Goal: Information Seeking & Learning: Learn about a topic

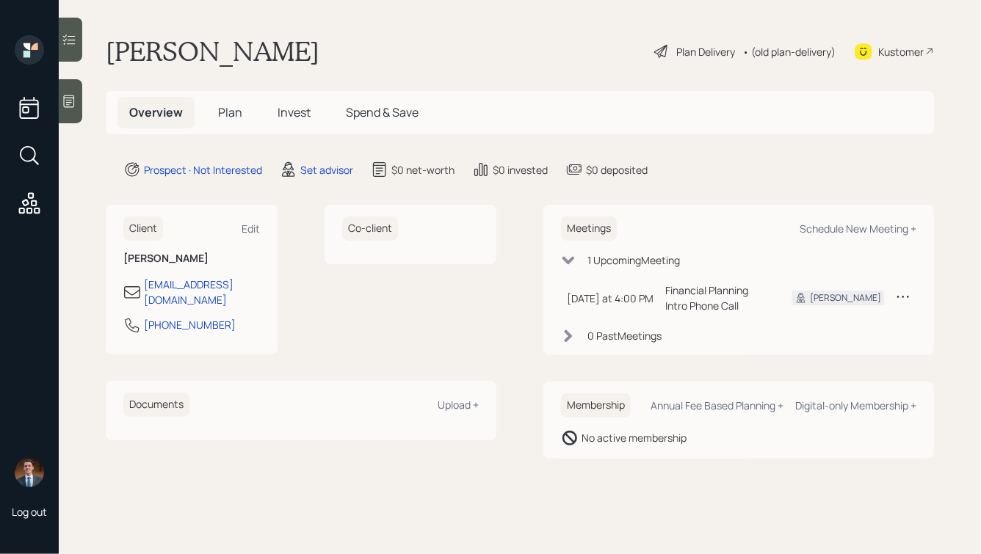
click at [73, 102] on icon at bounding box center [69, 101] width 15 height 15
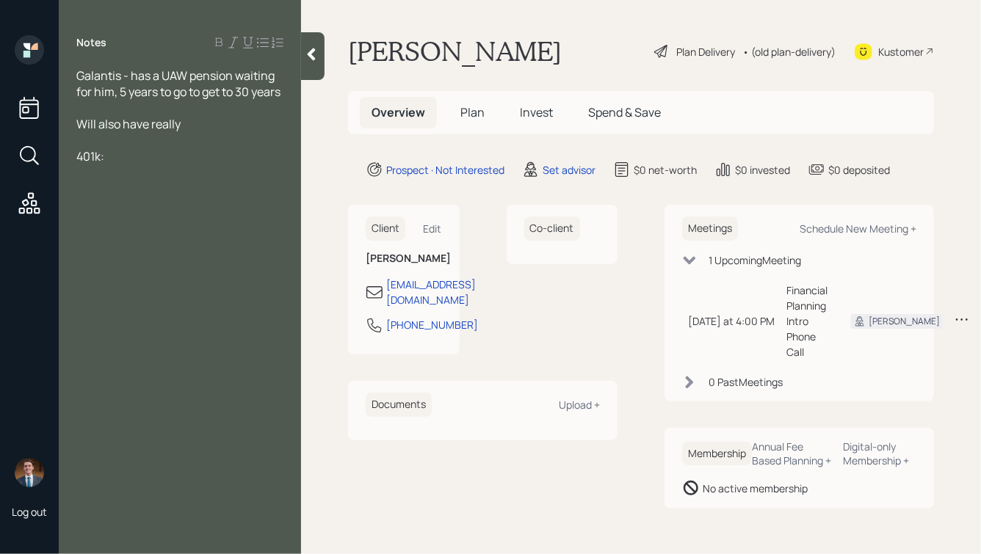
click at [212, 132] on div "Will also have really" at bounding box center [179, 124] width 207 height 16
click at [162, 181] on div "401k:" at bounding box center [179, 172] width 207 height 16
click at [86, 74] on span "Galantis - has a UAW pension waiting for him, 5 years to go to get to 30 years" at bounding box center [178, 84] width 204 height 32
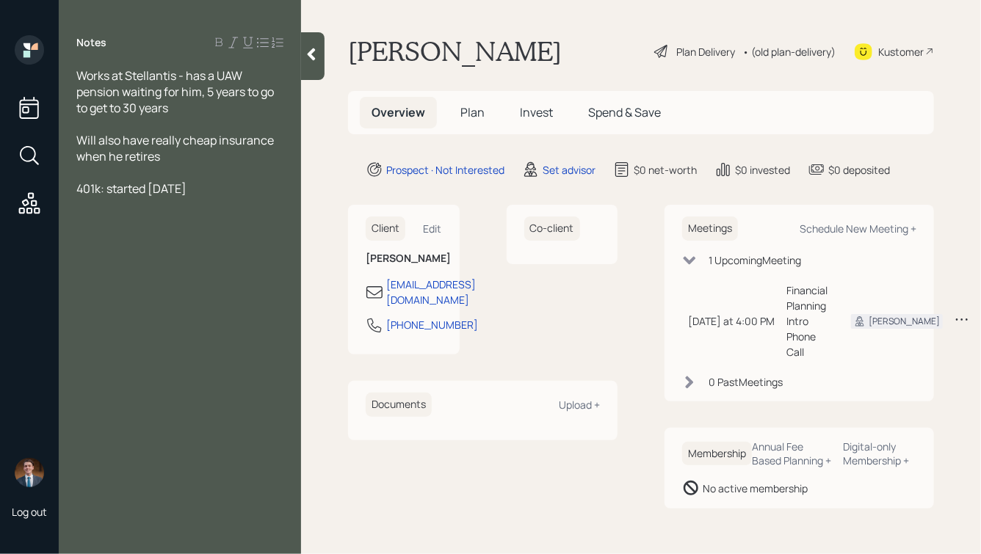
click at [228, 195] on div "401k: started [DATE]" at bounding box center [179, 189] width 207 height 16
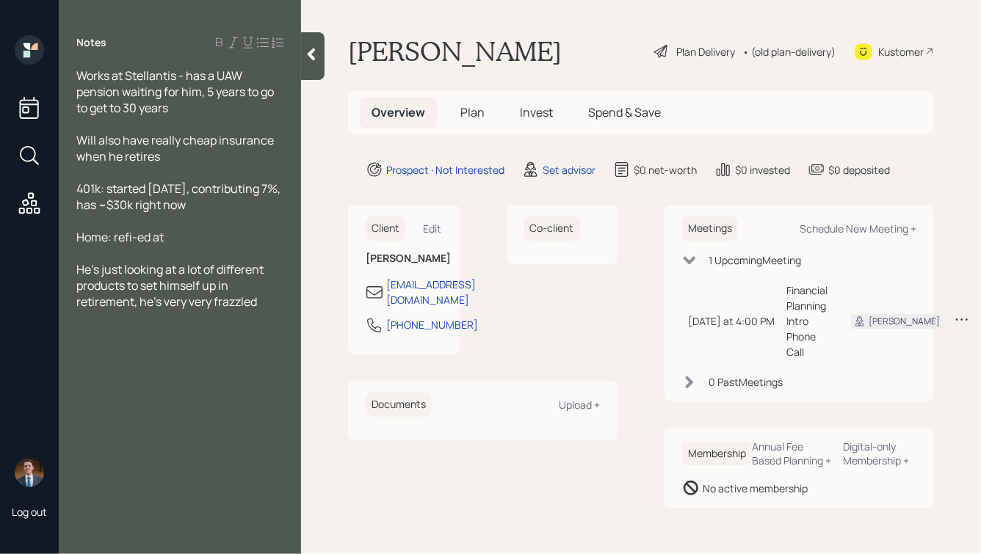
click at [279, 206] on div "401k: started [DATE], contributing 7%, has ~$30k right now" at bounding box center [179, 197] width 207 height 32
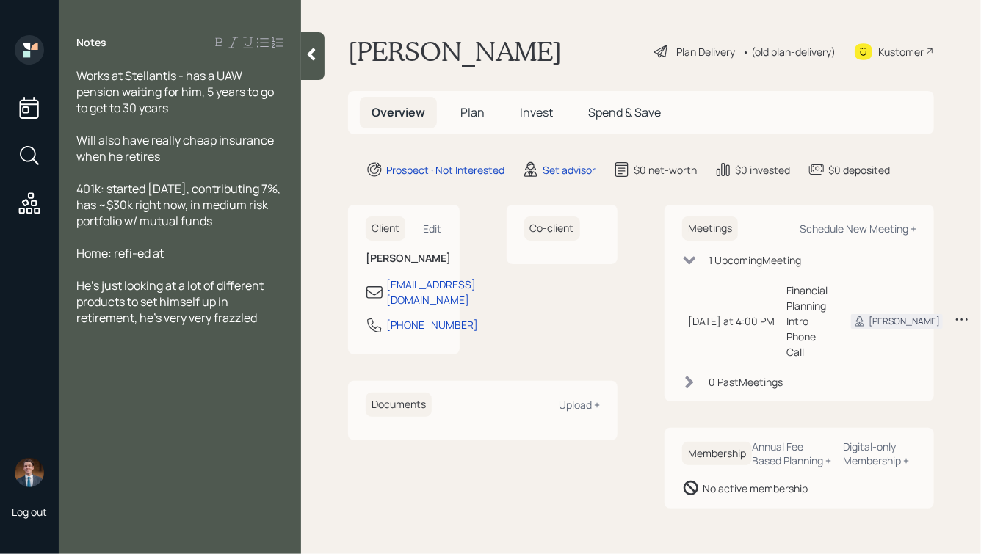
click at [311, 50] on icon at bounding box center [311, 54] width 15 height 15
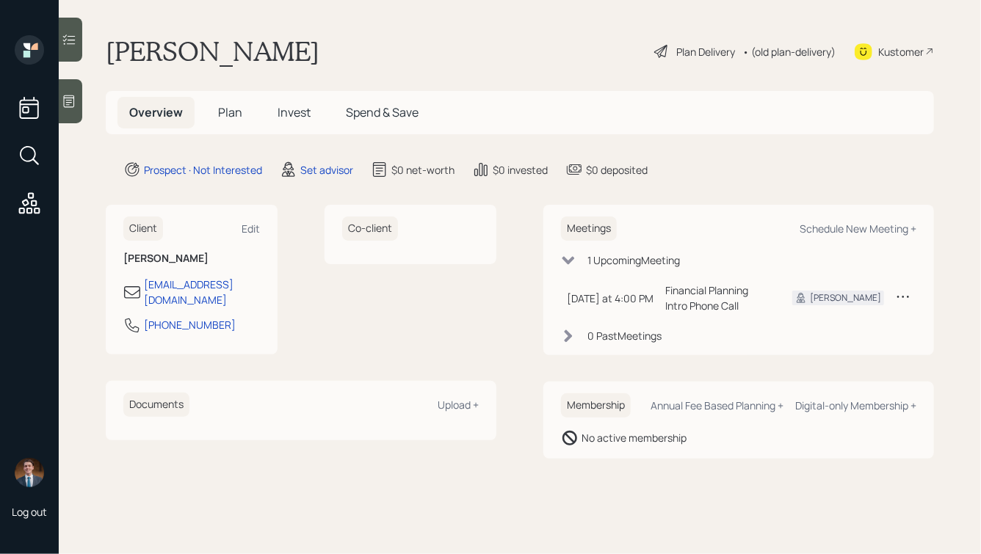
click at [65, 100] on icon at bounding box center [69, 101] width 15 height 15
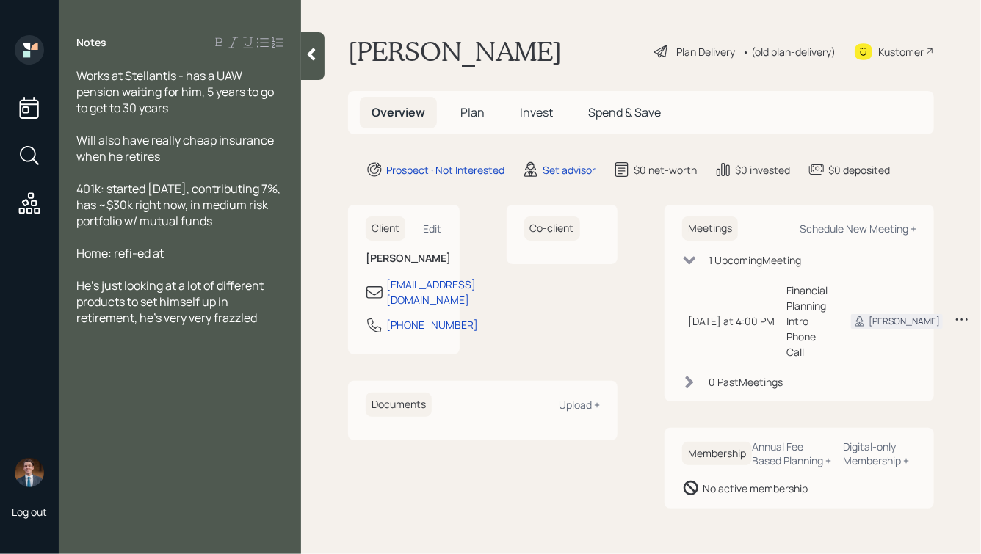
click at [195, 112] on div "Works at Stellantis - has a UAW pension waiting for him, 5 years to go to get t…" at bounding box center [179, 92] width 207 height 48
click at [315, 59] on icon at bounding box center [311, 54] width 15 height 15
